Goal: Task Accomplishment & Management: Manage account settings

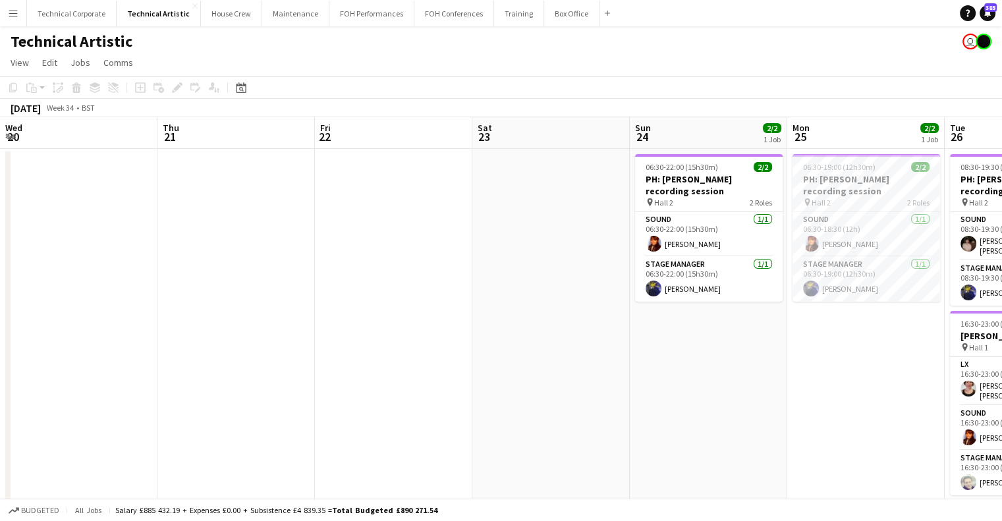
scroll to position [0, 466]
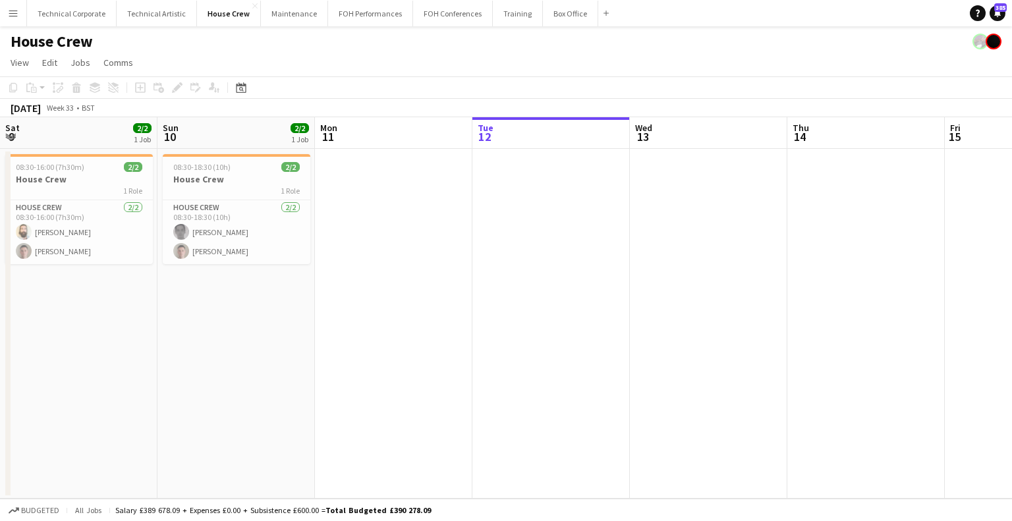
scroll to position [0, 370]
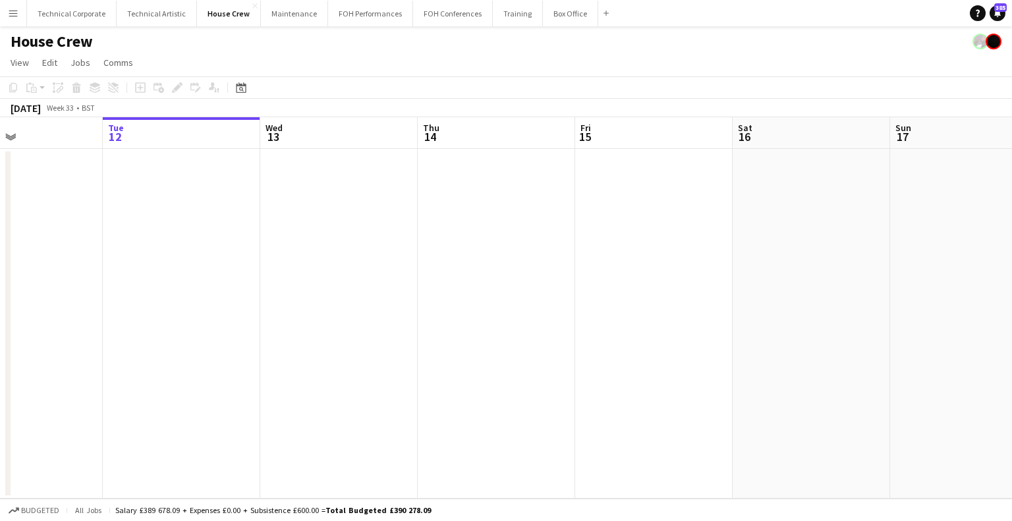
drag, startPoint x: 250, startPoint y: 230, endPoint x: 350, endPoint y: 229, distance: 100.1
click at [248, 230] on app-calendar-viewport "Sat 9 2/2 1 Job Sun 10 2/2 1 Job Mon 11 Tue 12 Wed 13 Thu 14 Fri 15 Sat 16 Sun …" at bounding box center [506, 307] width 1012 height 381
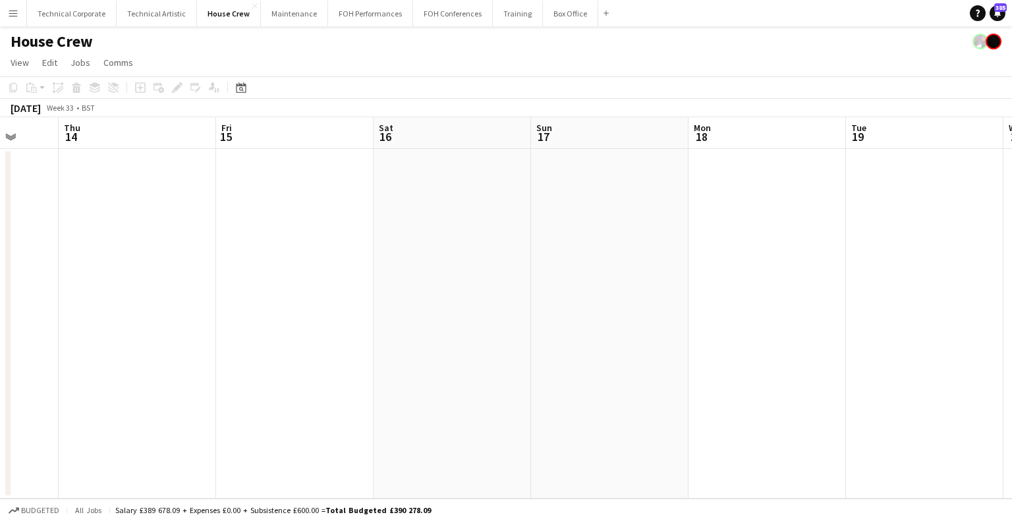
click at [259, 278] on app-calendar-viewport "Mon 11 Tue 12 Wed 13 Thu 14 Fri 15 Sat 16 Sun 17 Mon 18 Tue 19 Wed 20 Thu 21 Fr…" at bounding box center [506, 307] width 1012 height 381
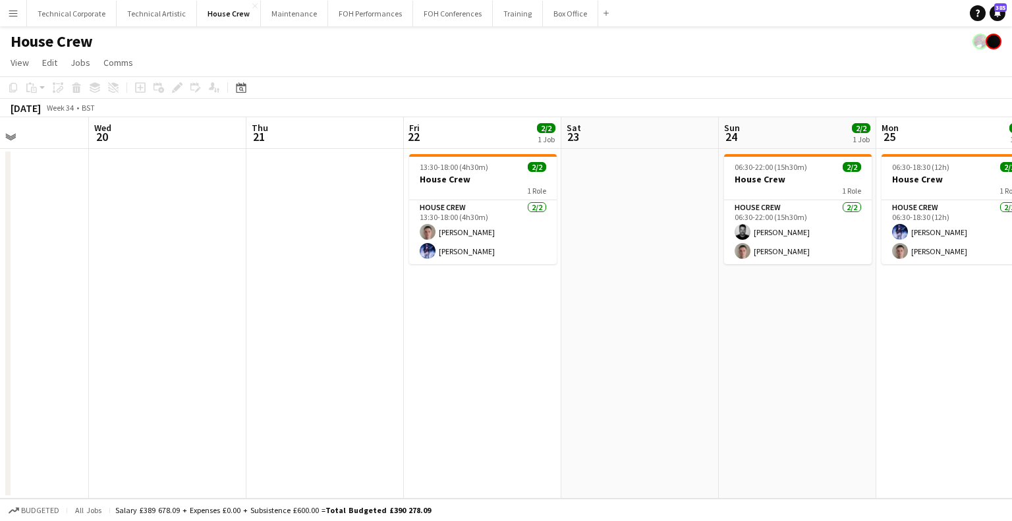
click at [347, 292] on app-calendar-viewport "Sat 16 Sun 17 Mon 18 Tue 19 Wed 20 Thu 21 Fri 22 2/2 1 Job Sat 23 Sun 24 2/2 1 …" at bounding box center [506, 307] width 1012 height 381
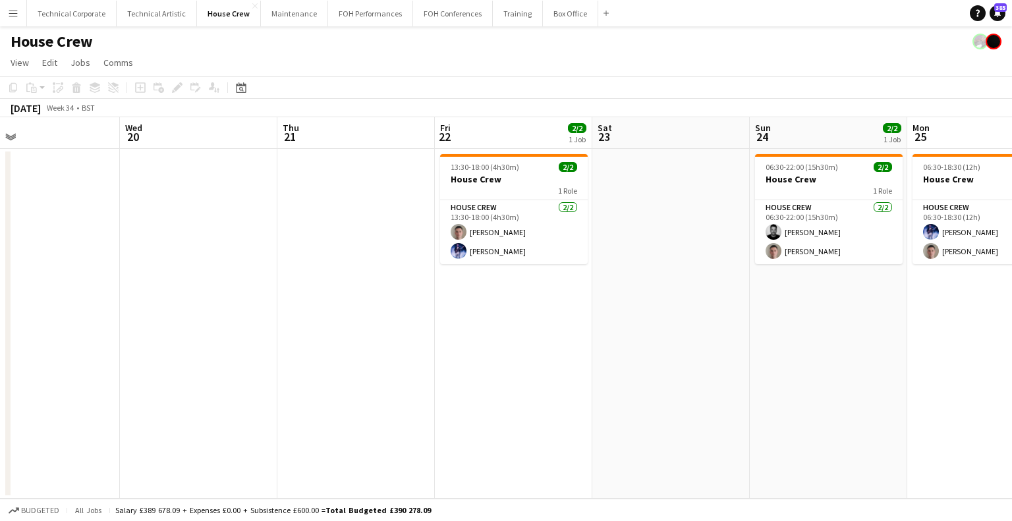
drag, startPoint x: 629, startPoint y: 292, endPoint x: 780, endPoint y: 288, distance: 150.9
click at [337, 296] on app-calendar-viewport "Sat 16 Sun 17 Mon 18 Tue 19 Wed 20 Thu 21 Fri 22 2/2 1 Job Sat 23 Sun 24 2/2 1 …" at bounding box center [506, 307] width 1012 height 381
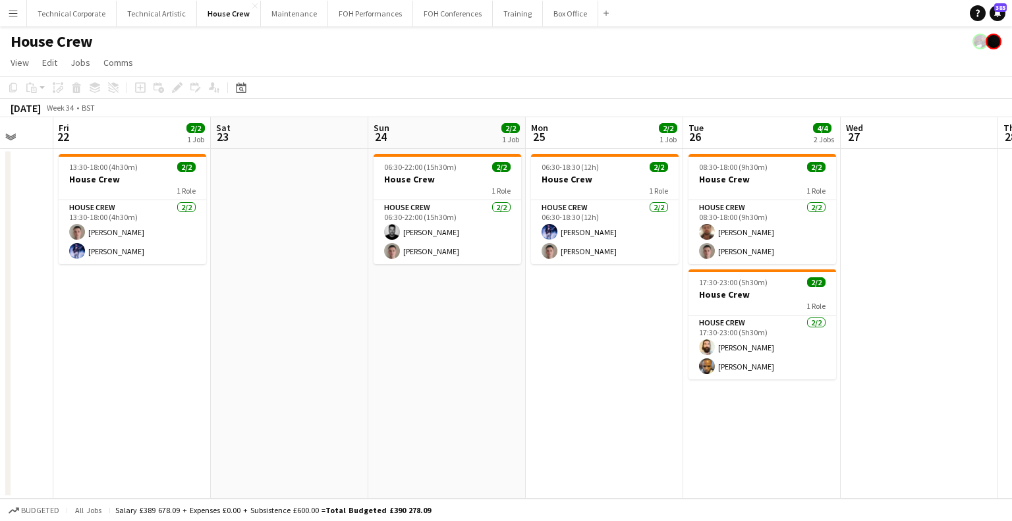
scroll to position [0, 337]
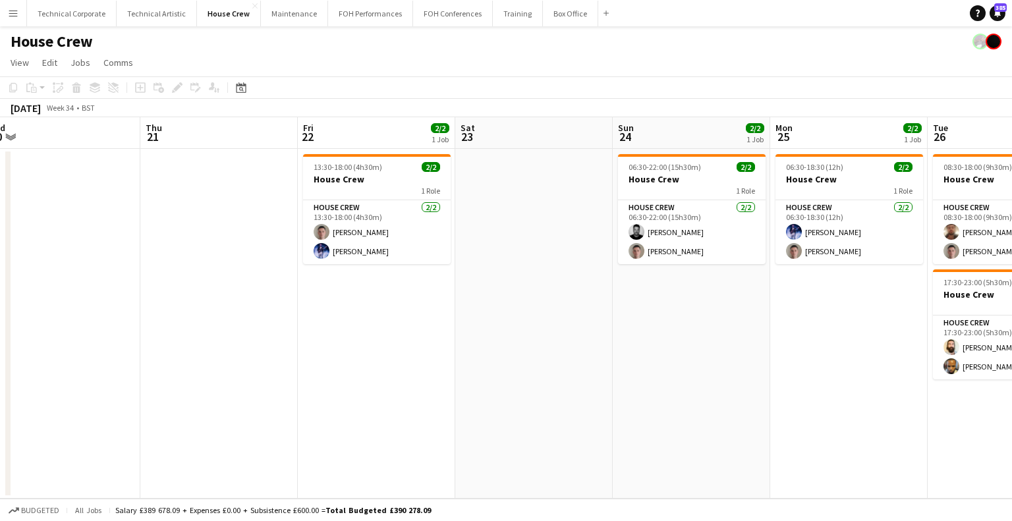
drag, startPoint x: 584, startPoint y: 300, endPoint x: 521, endPoint y: 278, distance: 66.9
click at [524, 303] on app-calendar-viewport "Mon 18 Tue 19 Wed 20 Thu 21 Fri 22 2/2 1 Job Sat 23 Sun 24 2/2 1 Job Mon 25 2/2…" at bounding box center [506, 307] width 1012 height 381
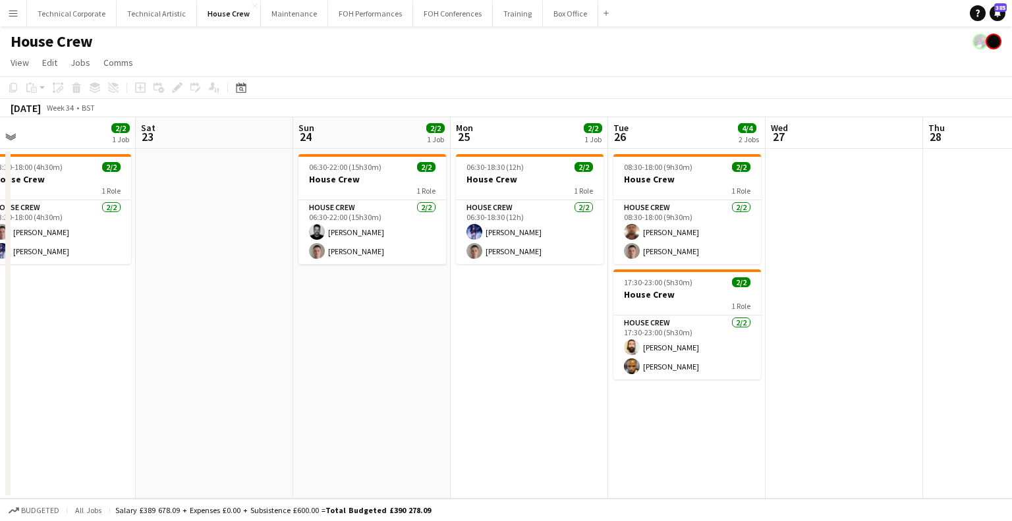
drag, startPoint x: 524, startPoint y: 235, endPoint x: 602, endPoint y: 296, distance: 98.6
click at [524, 235] on app-card-role "House Crew [DATE] 06:30-18:30 (12h) [PERSON_NAME] [PERSON_NAME]" at bounding box center [530, 232] width 148 height 64
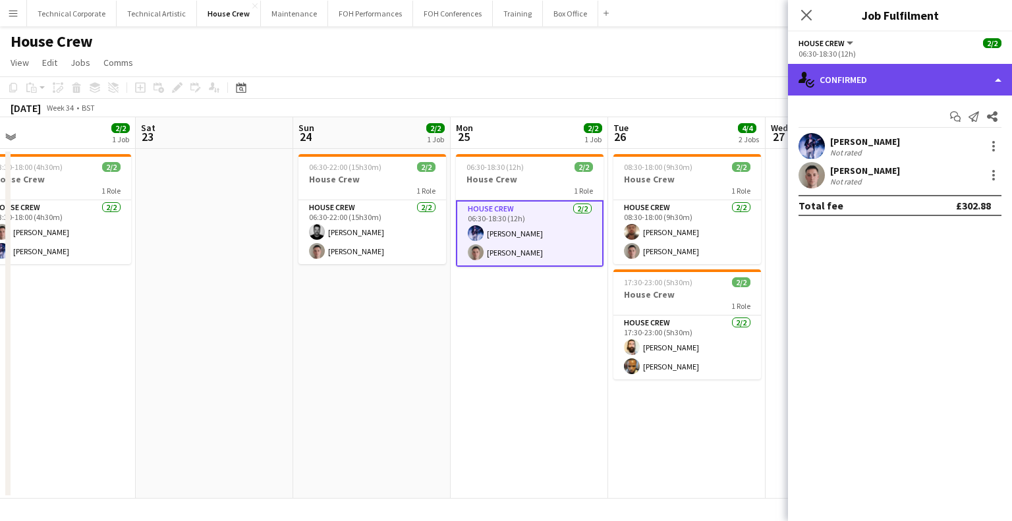
click at [890, 72] on div "single-neutral-actions-check-2 Confirmed" at bounding box center [900, 80] width 224 height 32
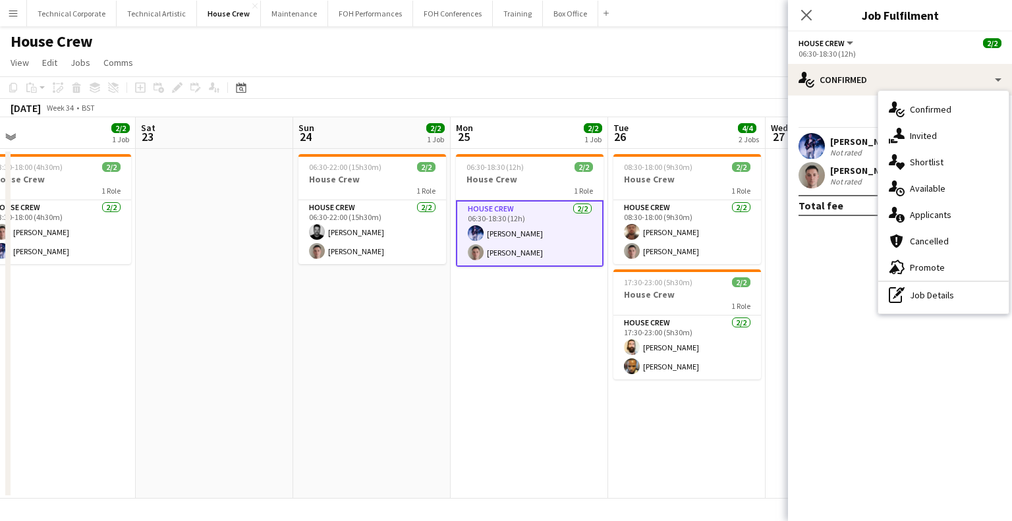
click at [933, 292] on div "pen-write Job Details" at bounding box center [943, 295] width 130 height 26
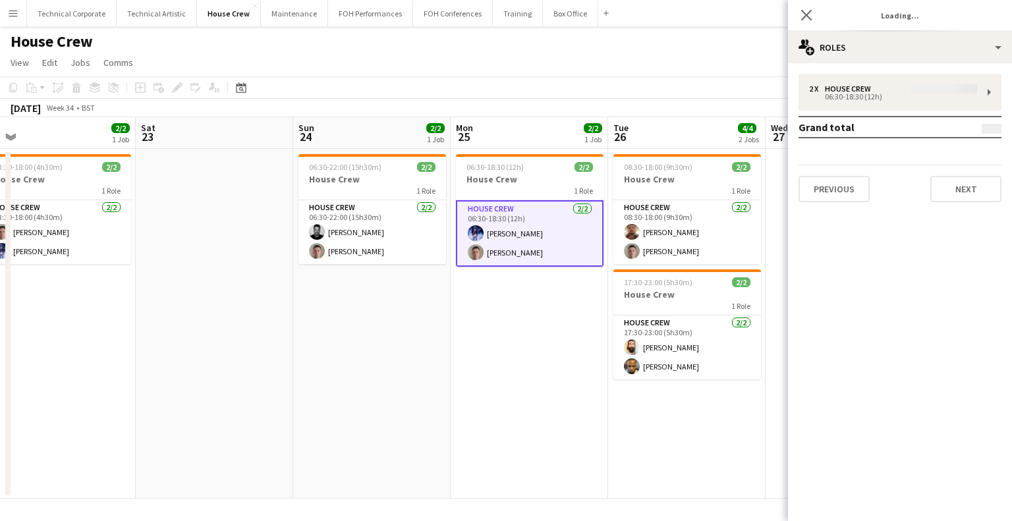
click at [879, 111] on div "2 x House Crew 06:30-18:30 (12h) Grand total Previous Next" at bounding box center [900, 138] width 224 height 128
click at [885, 105] on div "2 x House Crew 06:30-18:30 (12h) Grand total Previous Next" at bounding box center [900, 138] width 224 height 128
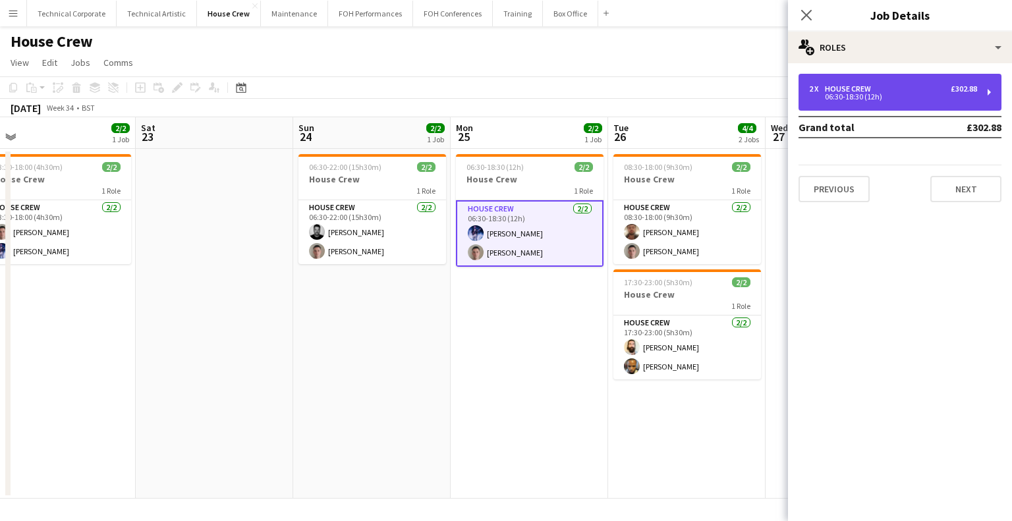
click at [889, 98] on div "06:30-18:30 (12h)" at bounding box center [893, 97] width 168 height 7
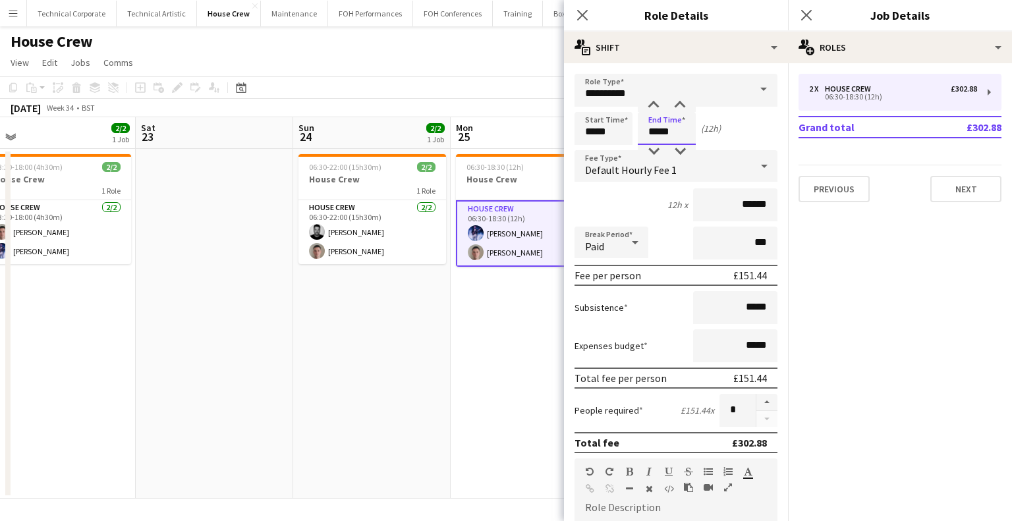
drag, startPoint x: 655, startPoint y: 129, endPoint x: 744, endPoint y: 105, distance: 92.2
click at [601, 131] on div "Start Time ***** End Time ***** (12h)" at bounding box center [675, 128] width 203 height 33
type input "*****"
click at [513, 315] on app-date-cell "06:30-18:30 (12h) 2/2 House Crew 1 Role House Crew [DATE] 06:30-18:30 (12h) [PE…" at bounding box center [529, 324] width 157 height 350
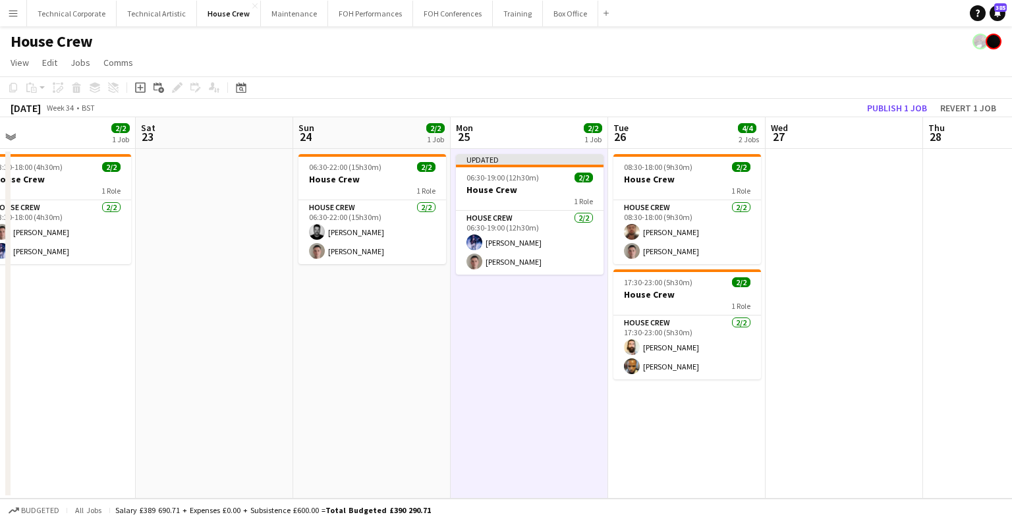
click at [553, 309] on app-date-cell "Updated 06:30-19:00 (12h30m) 2/2 House Crew 1 Role House Crew [DATE] 06:30-19:0…" at bounding box center [529, 324] width 157 height 350
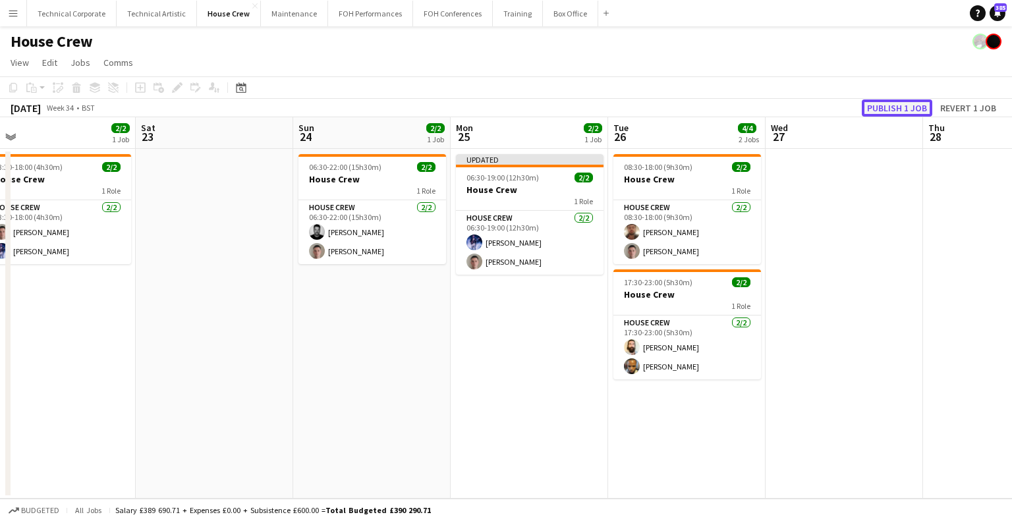
click at [892, 101] on button "Publish 1 job" at bounding box center [897, 107] width 70 height 17
